Goal: Transaction & Acquisition: Book appointment/travel/reservation

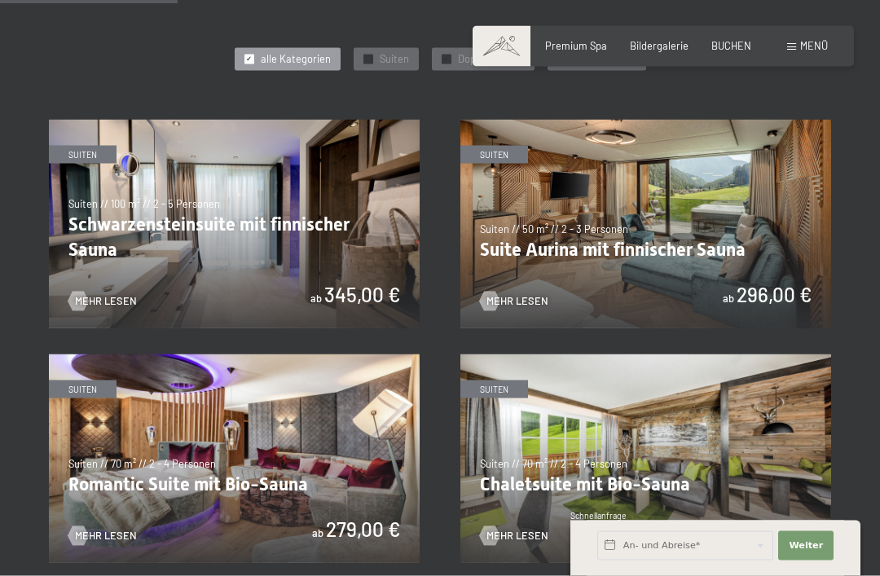
scroll to position [749, 0]
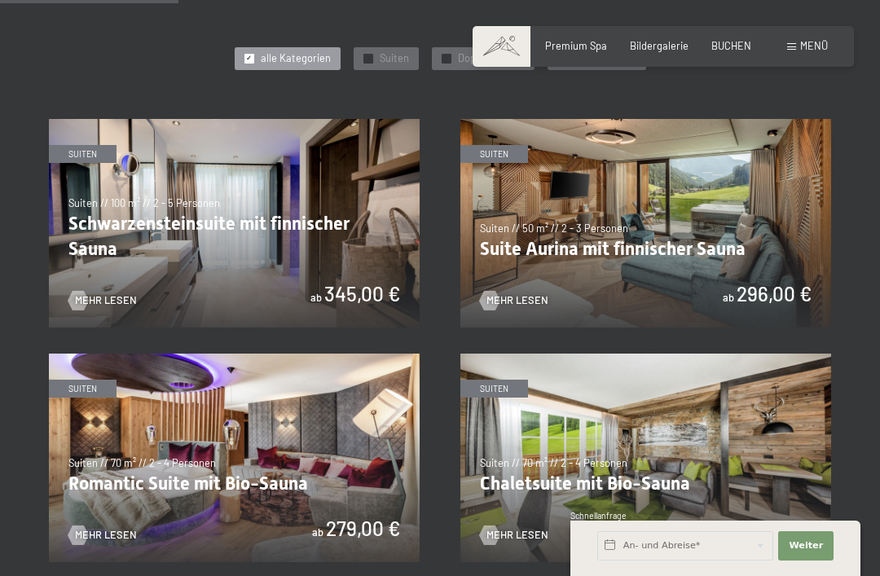
click at [298, 484] on img at bounding box center [234, 457] width 371 height 209
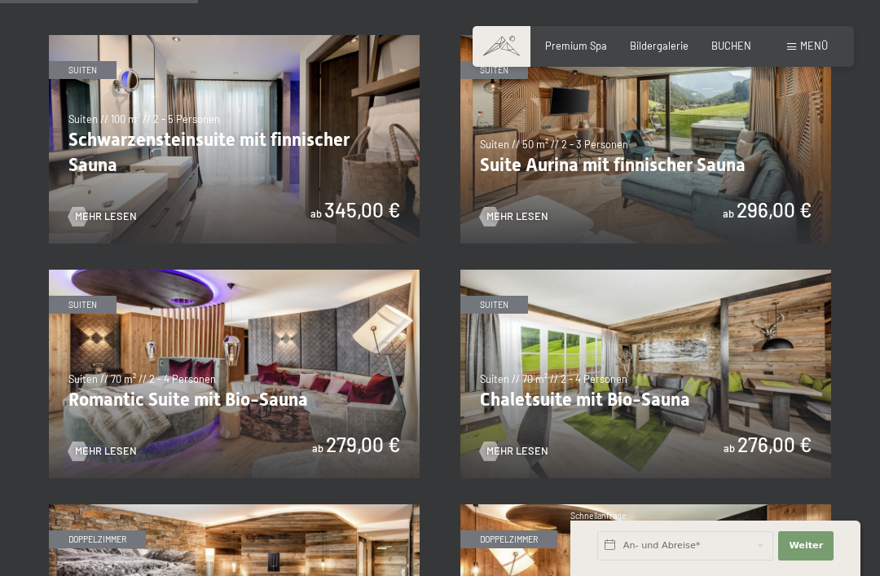
scroll to position [832, 0]
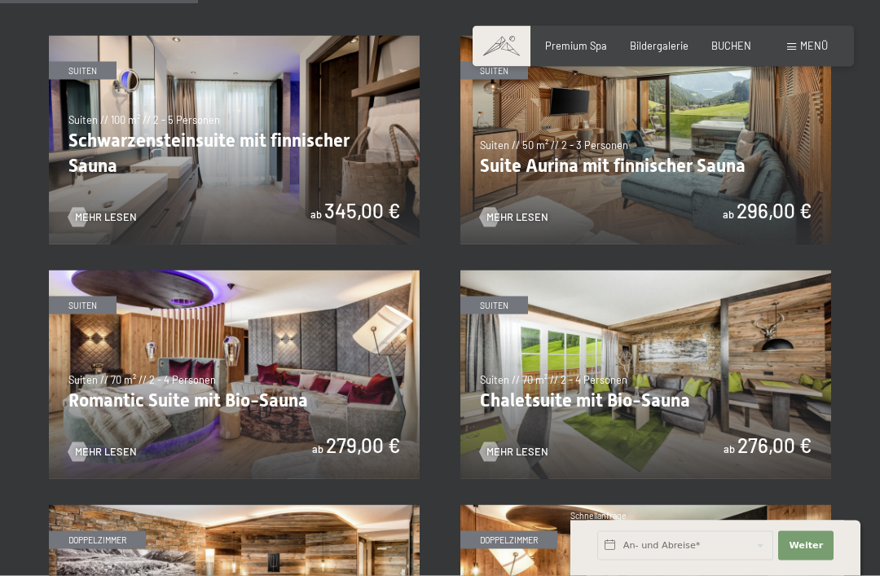
click at [319, 396] on img at bounding box center [234, 374] width 371 height 209
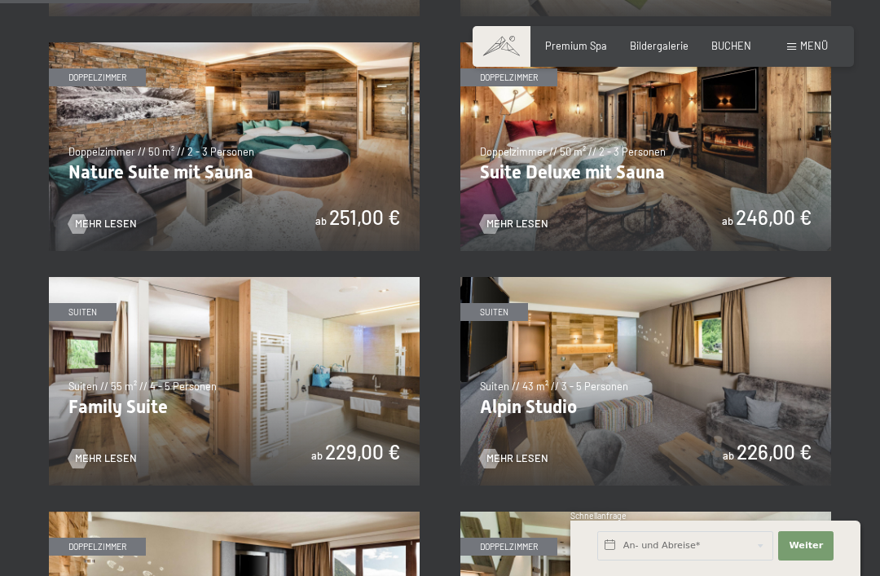
scroll to position [1295, 0]
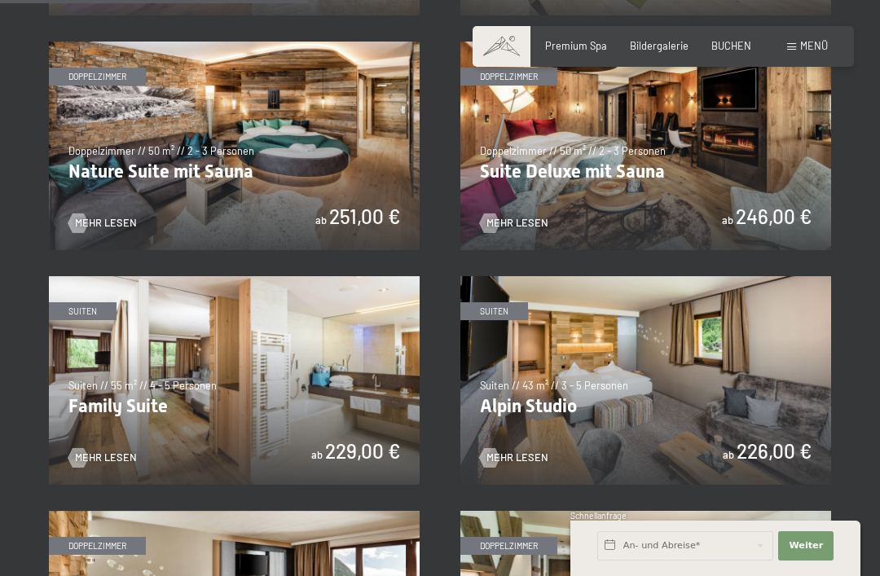
click at [246, 413] on img at bounding box center [234, 380] width 371 height 209
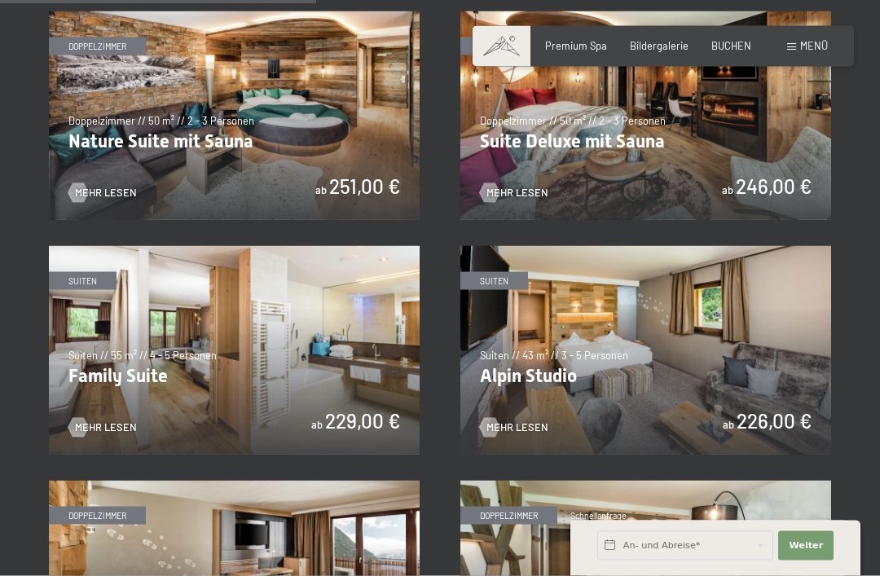
scroll to position [1326, 0]
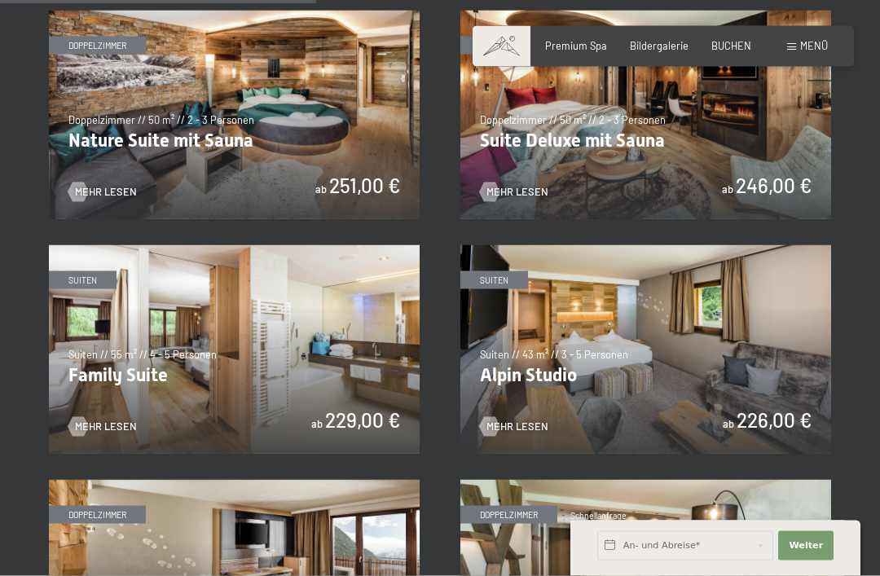
click at [283, 375] on img at bounding box center [234, 349] width 371 height 209
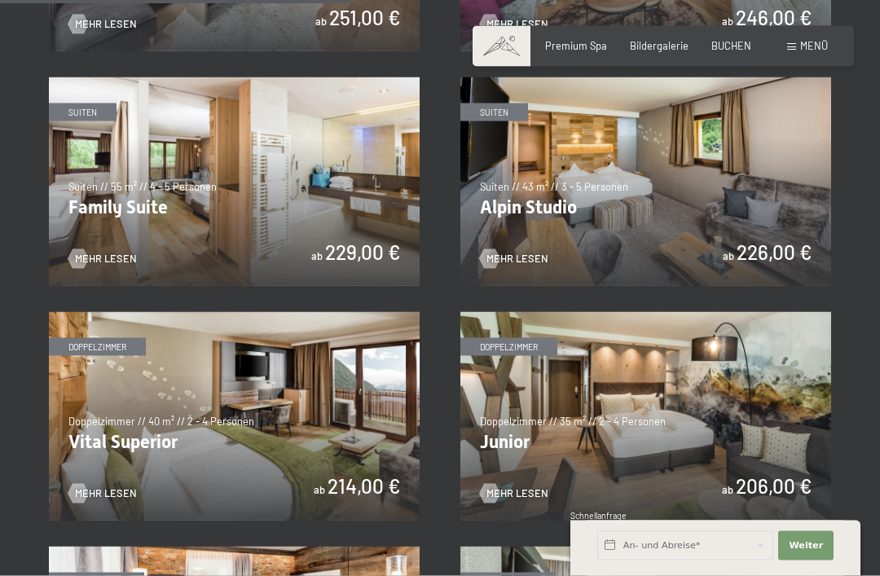
scroll to position [1495, 0]
click at [112, 252] on span "Mehr Lesen" at bounding box center [106, 258] width 62 height 15
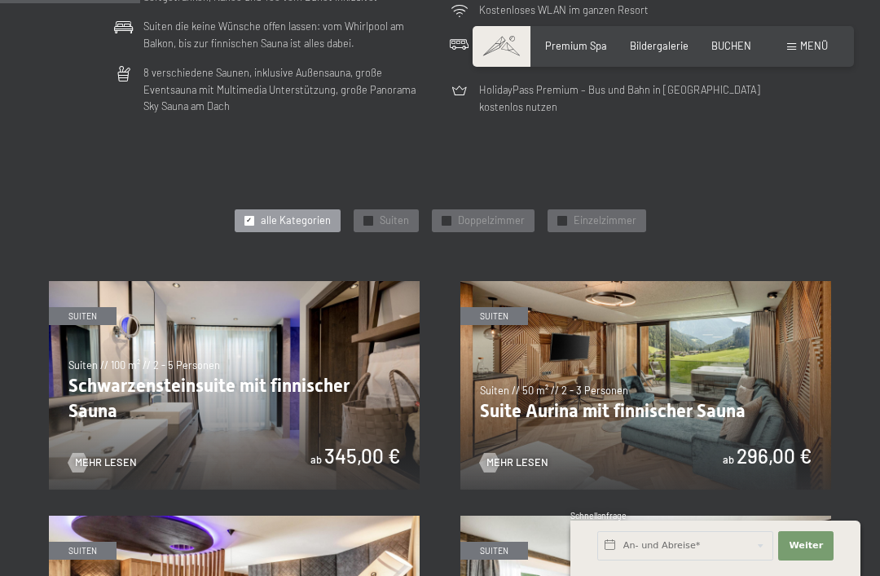
scroll to position [587, 0]
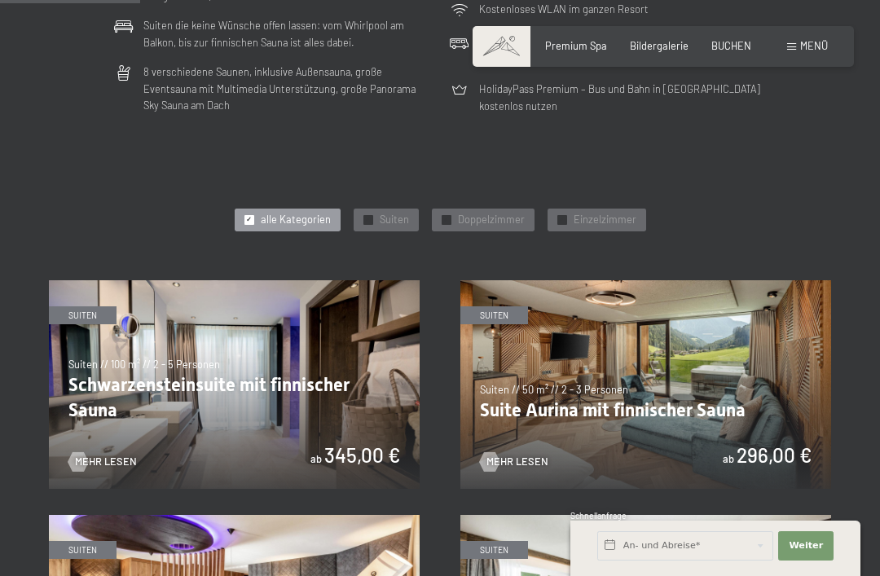
click at [636, 393] on img at bounding box center [645, 384] width 371 height 209
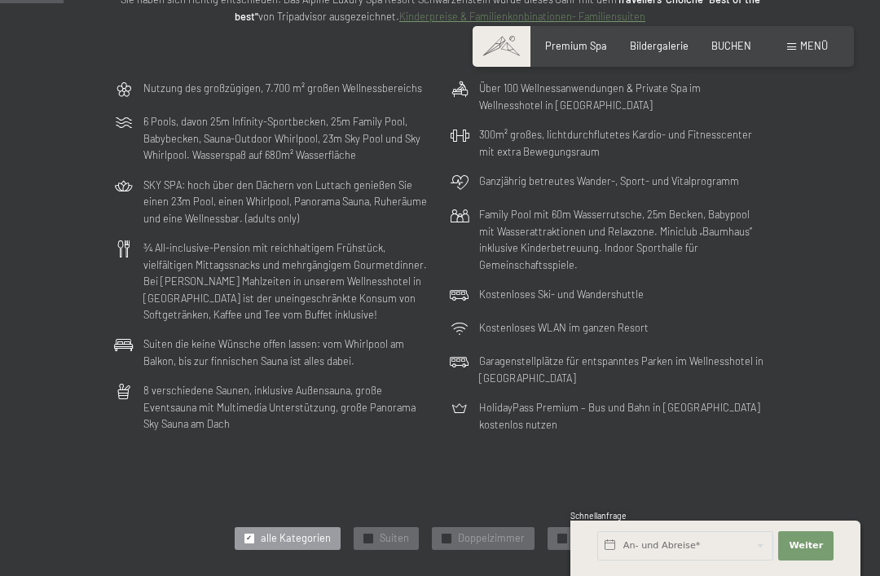
scroll to position [272, 0]
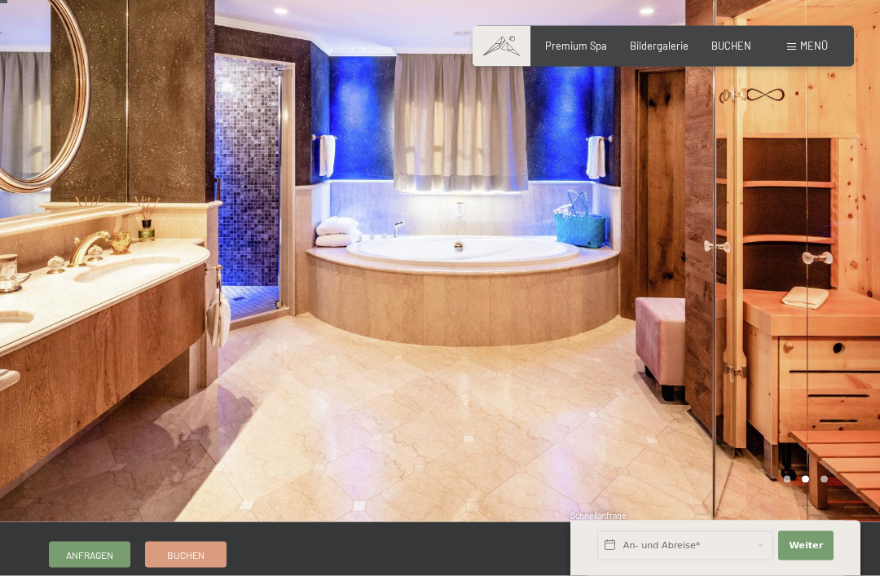
scroll to position [7, 0]
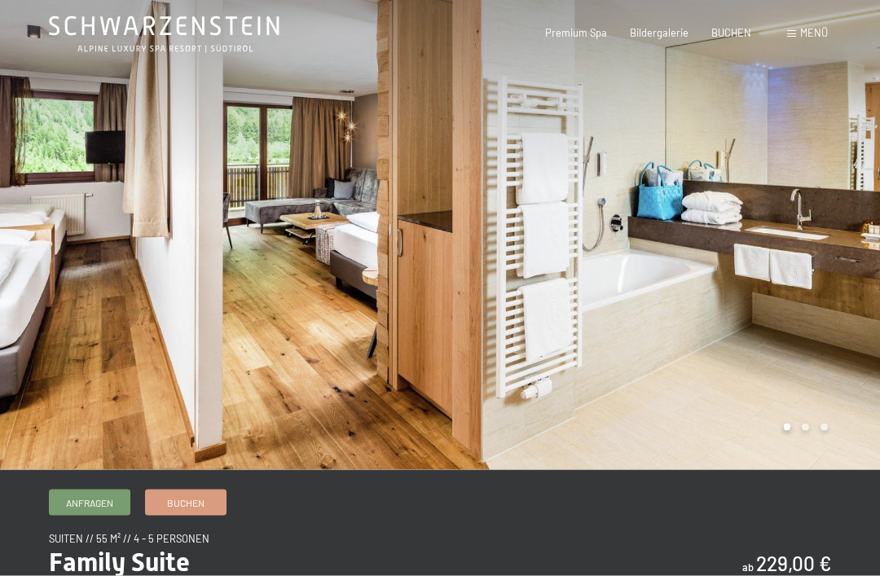
scroll to position [60, 0]
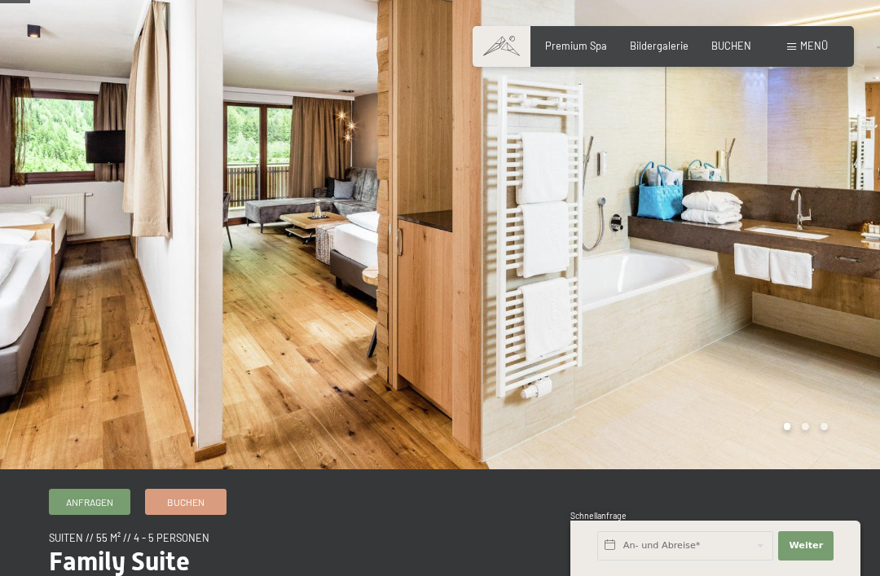
click at [804, 434] on div at bounding box center [660, 204] width 440 height 529
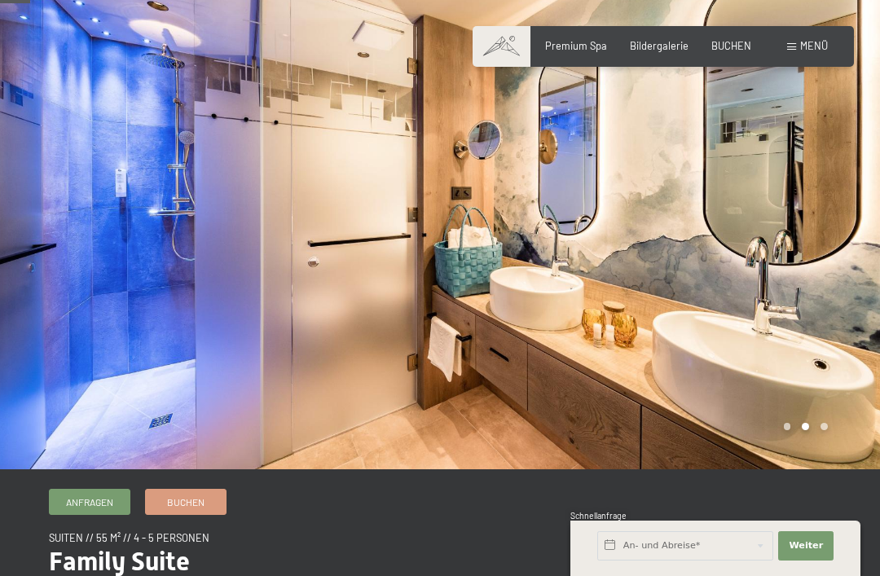
click at [827, 432] on div at bounding box center [660, 204] width 440 height 529
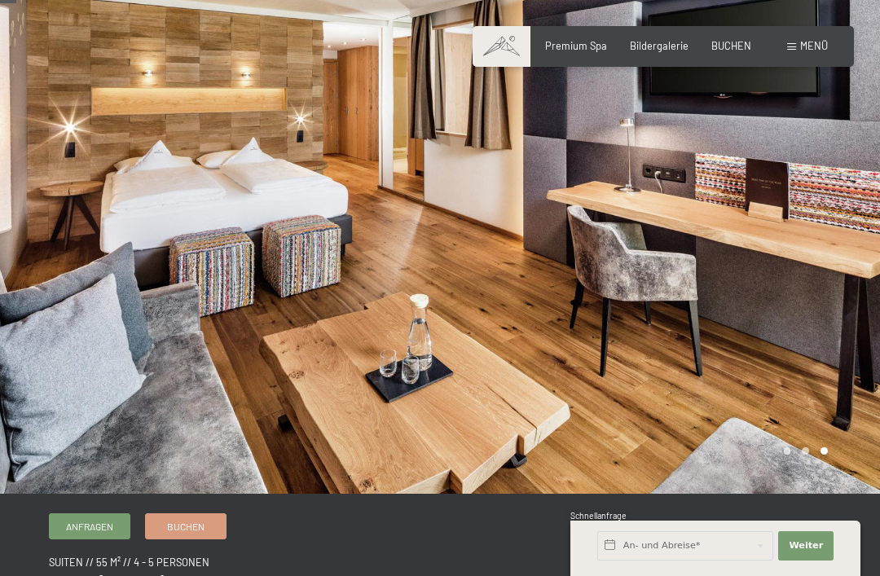
scroll to position [37, 0]
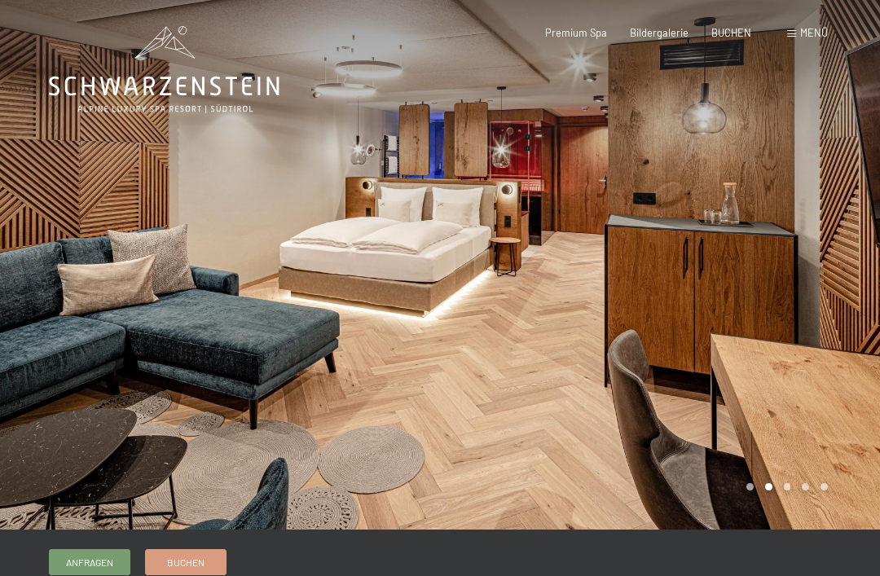
click at [731, 345] on div at bounding box center [660, 264] width 440 height 529
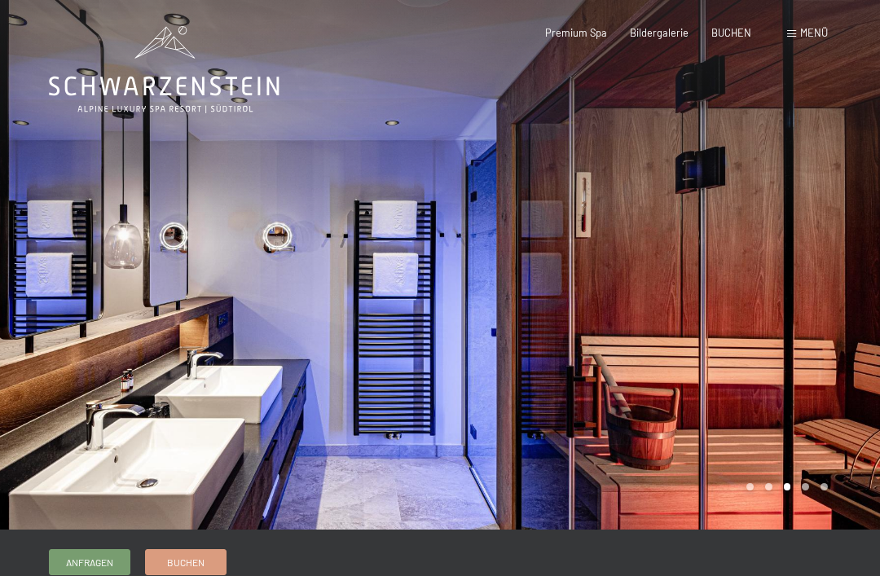
click at [763, 295] on div at bounding box center [660, 264] width 440 height 529
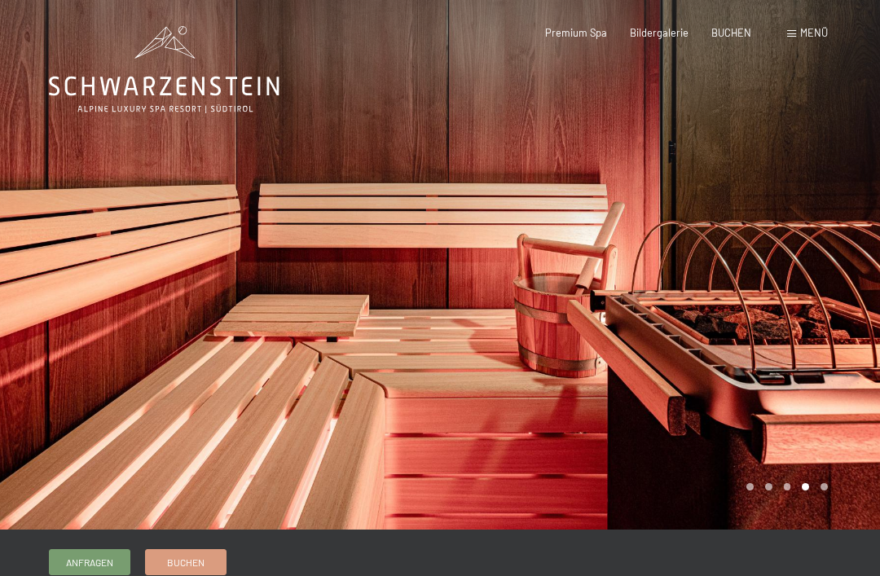
click at [754, 330] on div at bounding box center [660, 264] width 440 height 529
